Goal: Find specific page/section: Find specific page/section

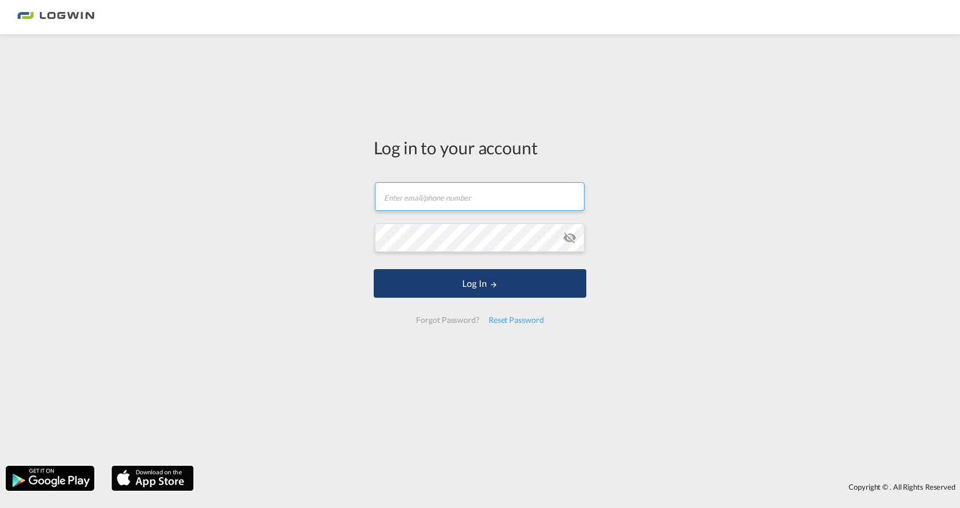
type input "[PERSON_NAME][EMAIL_ADDRESS][PERSON_NAME][DOMAIN_NAME]"
click at [488, 283] on button "Log In" at bounding box center [480, 283] width 213 height 29
